Goal: Obtain resource: Obtain resource

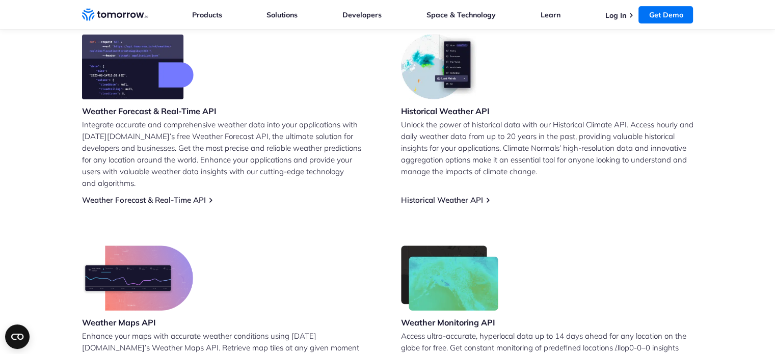
scroll to position [459, 0]
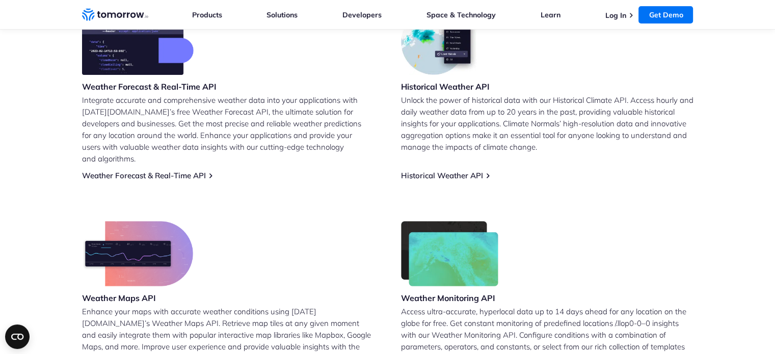
click at [119, 171] on link "Weather Forecast & Real-Time API" at bounding box center [144, 176] width 124 height 10
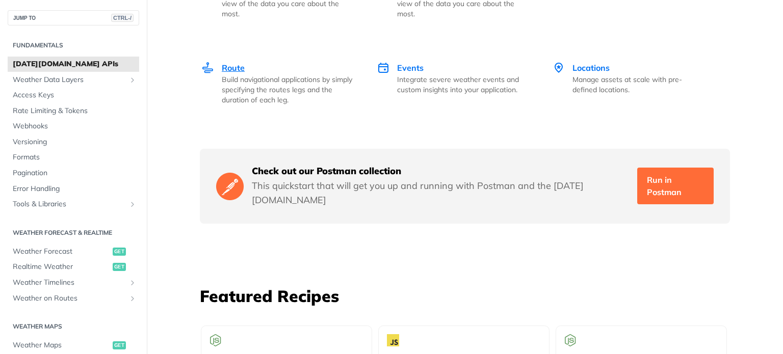
scroll to position [1754, 0]
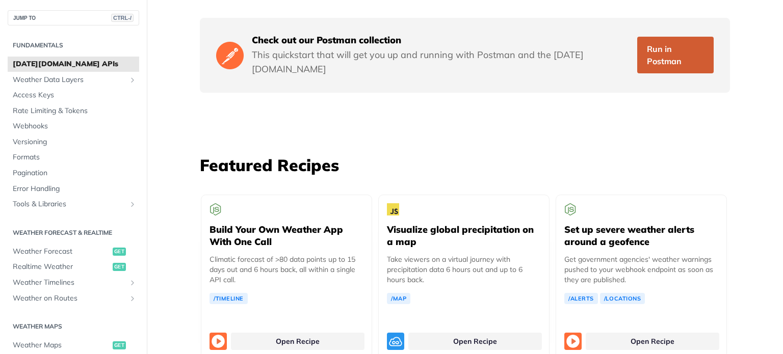
click at [660, 44] on link "Run in Postman" at bounding box center [675, 55] width 76 height 37
